Goal: Complete application form: Complete application form

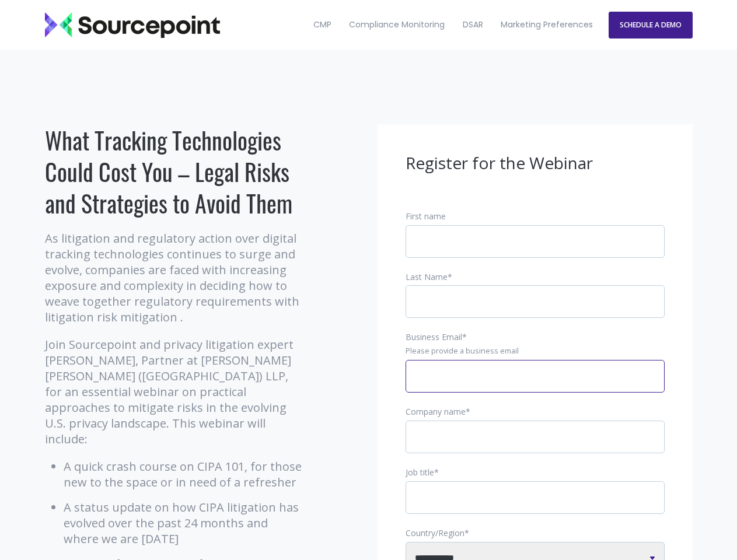
click at [535, 386] on input "Business Email *" at bounding box center [535, 376] width 259 height 33
